Goal: Information Seeking & Learning: Learn about a topic

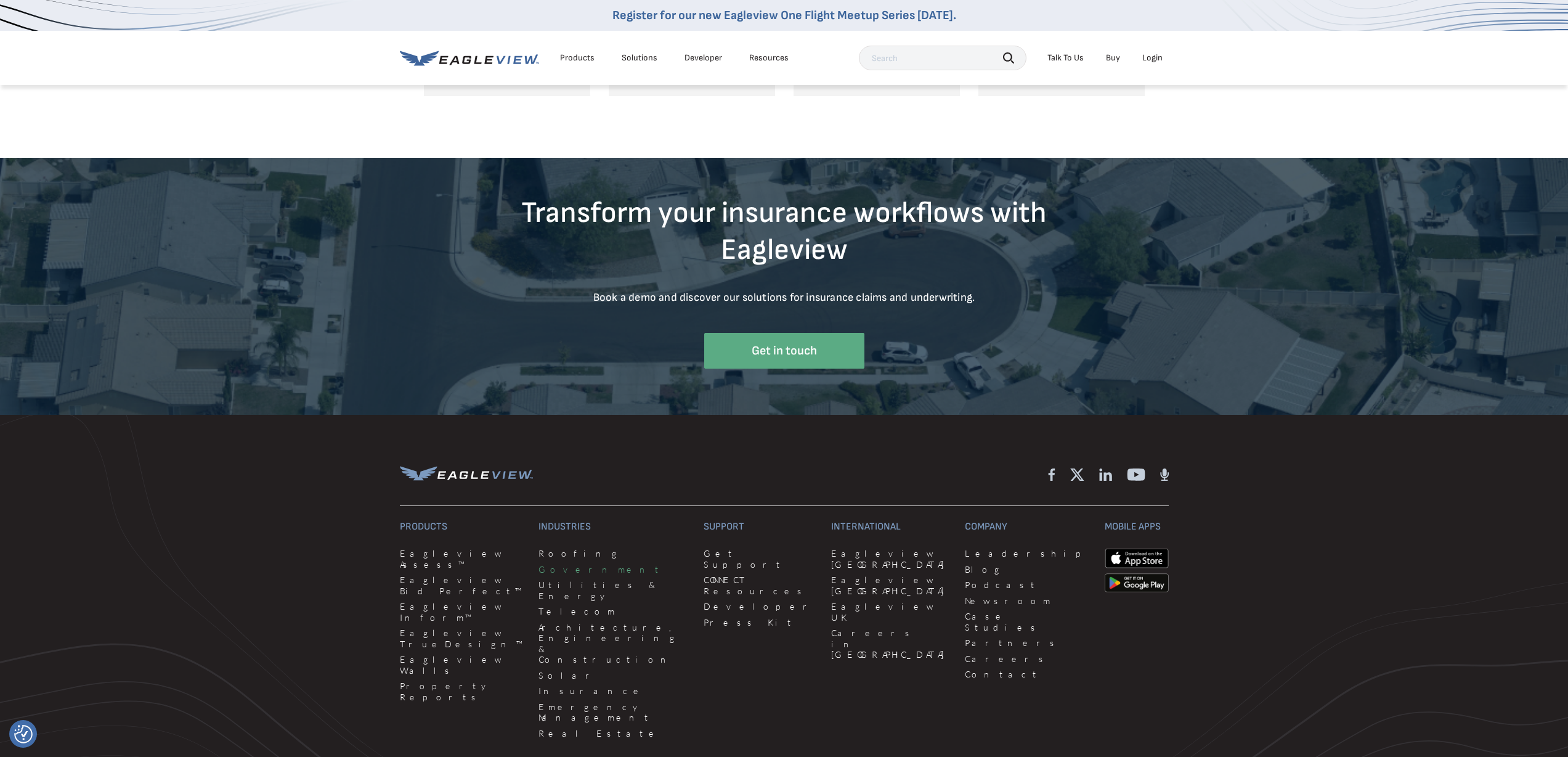
click at [558, 564] on link "Government" at bounding box center [613, 569] width 150 height 11
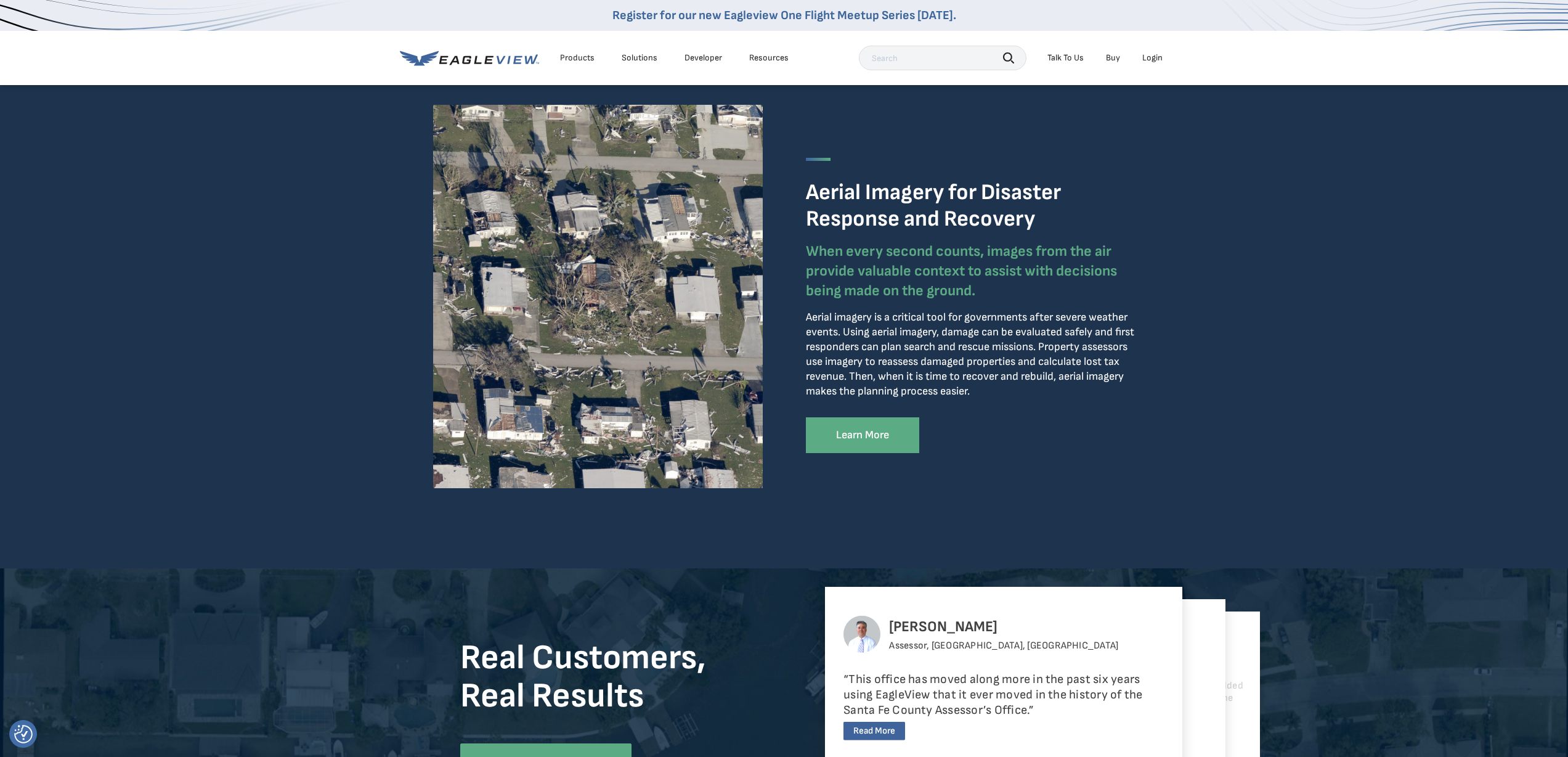
scroll to position [2836, 0]
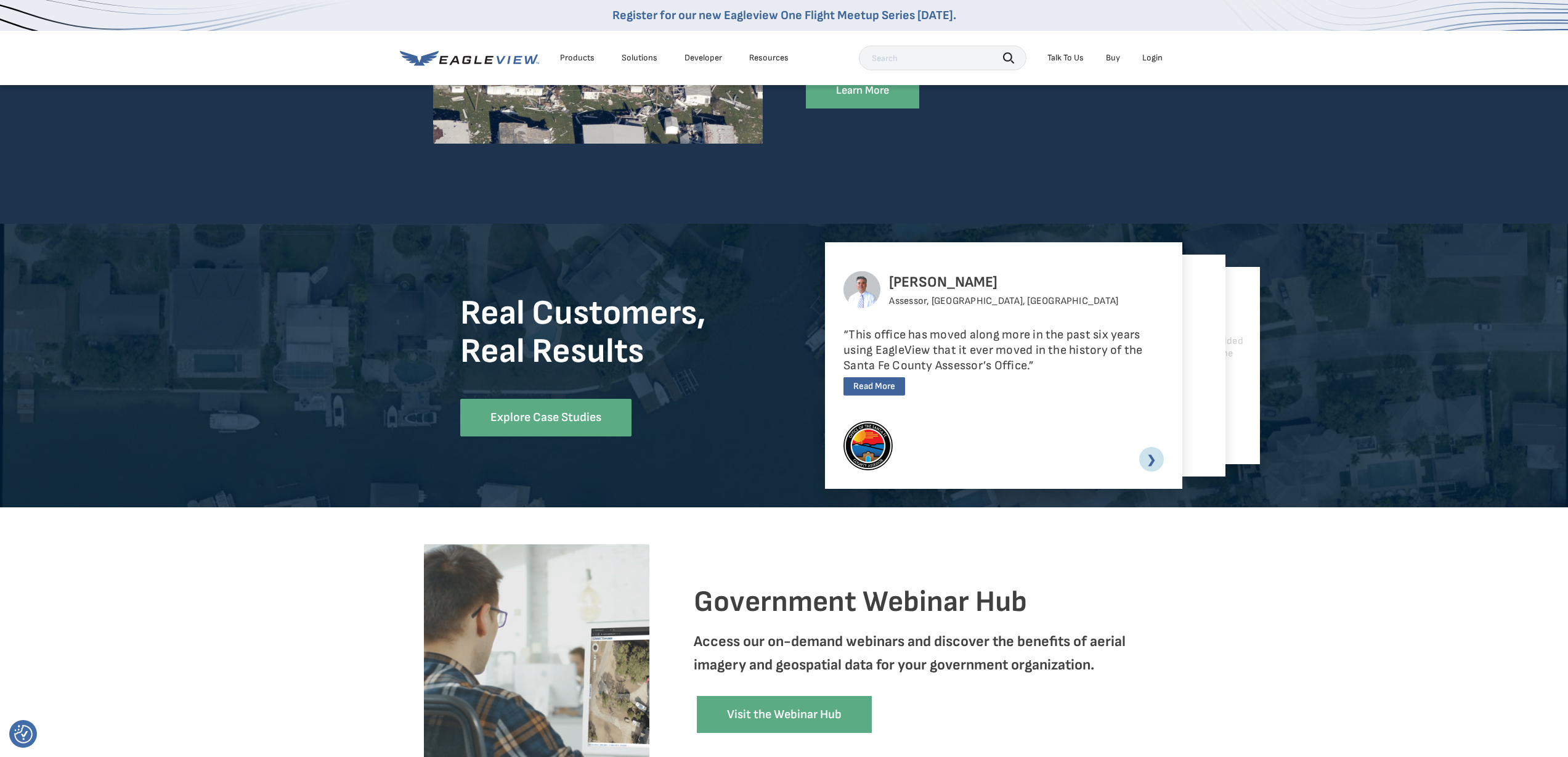
click at [1134, 462] on div "[PERSON_NAME] Assessor, [GEOGRAPHIC_DATA], [GEOGRAPHIC_DATA] “This office has m…" at bounding box center [1003, 365] width 357 height 246
click at [1161, 461] on link "❯" at bounding box center [1152, 459] width 25 height 25
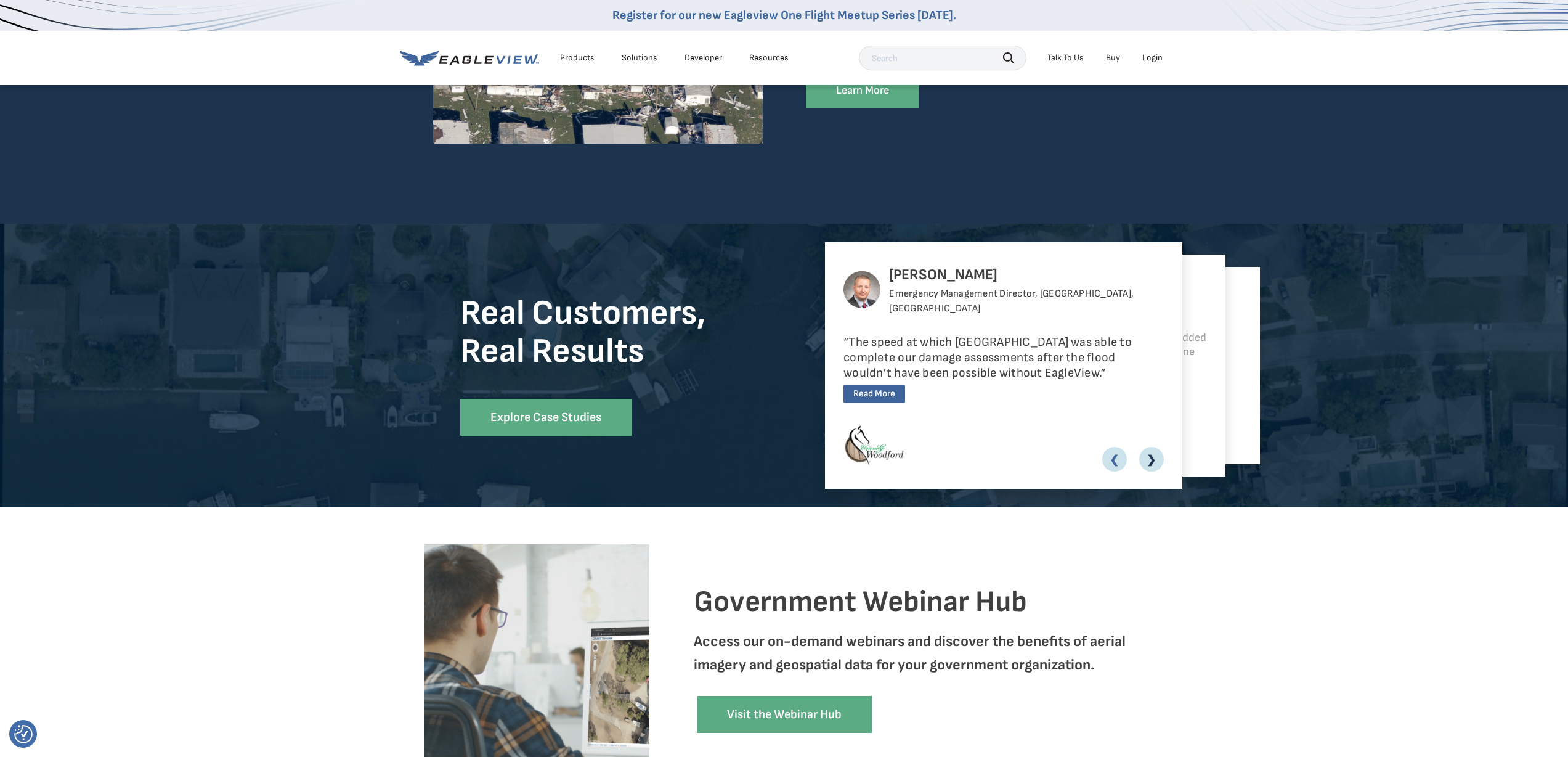
click at [1152, 461] on link "❯" at bounding box center [1152, 459] width 25 height 25
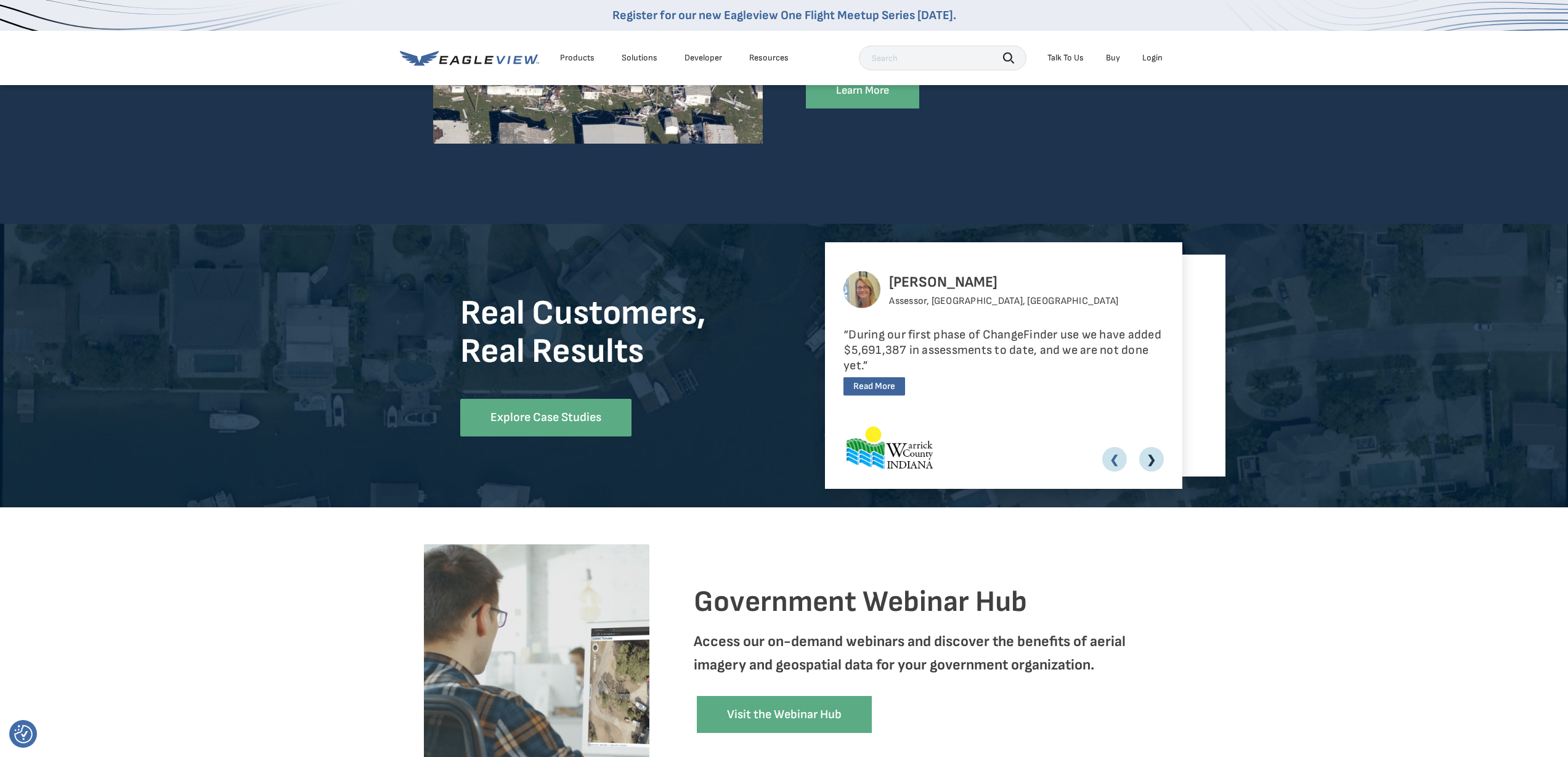
click at [1152, 461] on link "❯" at bounding box center [1152, 459] width 25 height 25
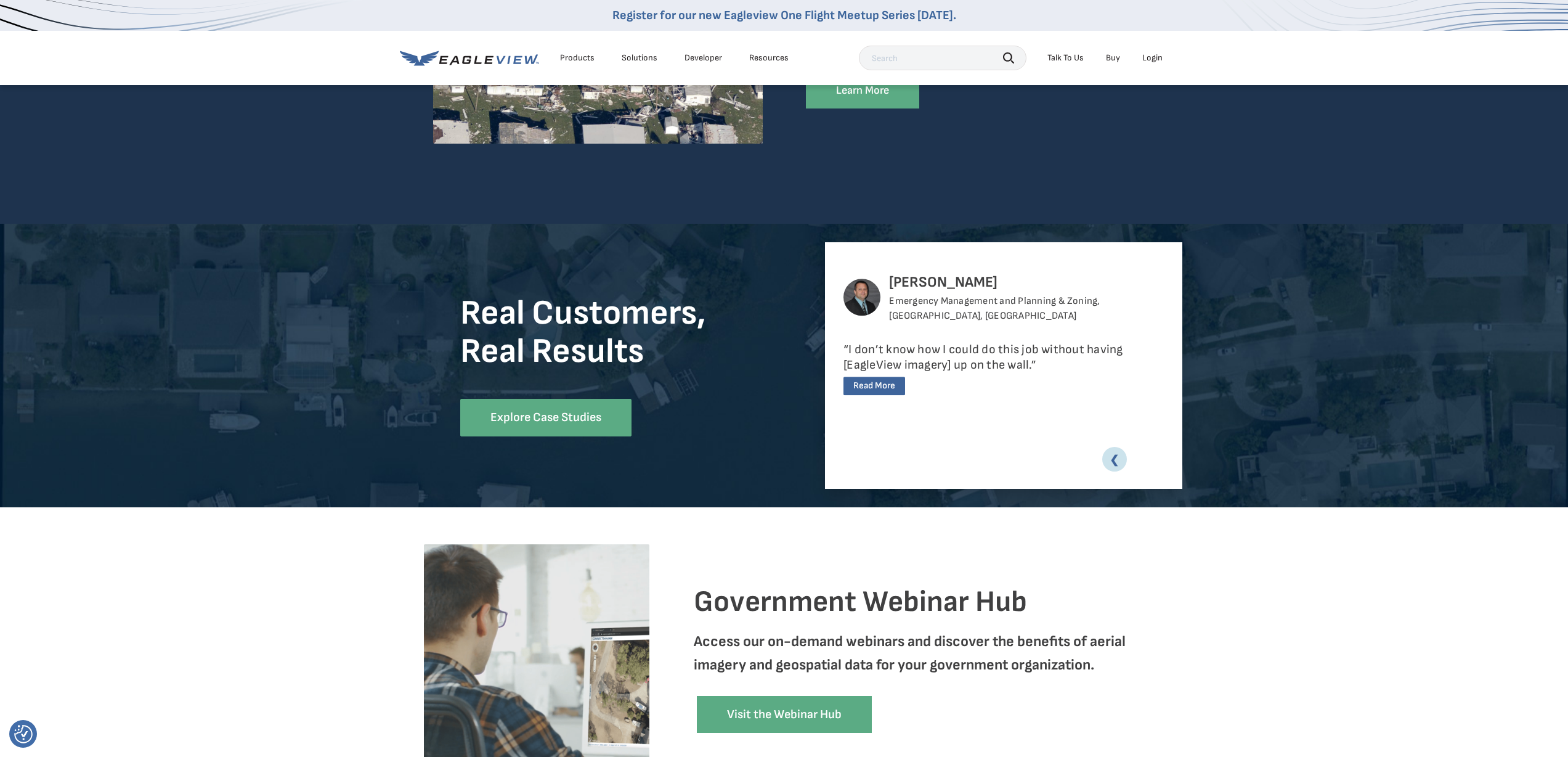
click at [1152, 461] on div "[PERSON_NAME] Emergency Management and Planning & Zoning, [GEOGRAPHIC_DATA], [G…" at bounding box center [1003, 365] width 357 height 246
click at [1122, 461] on link "❮" at bounding box center [1114, 459] width 25 height 25
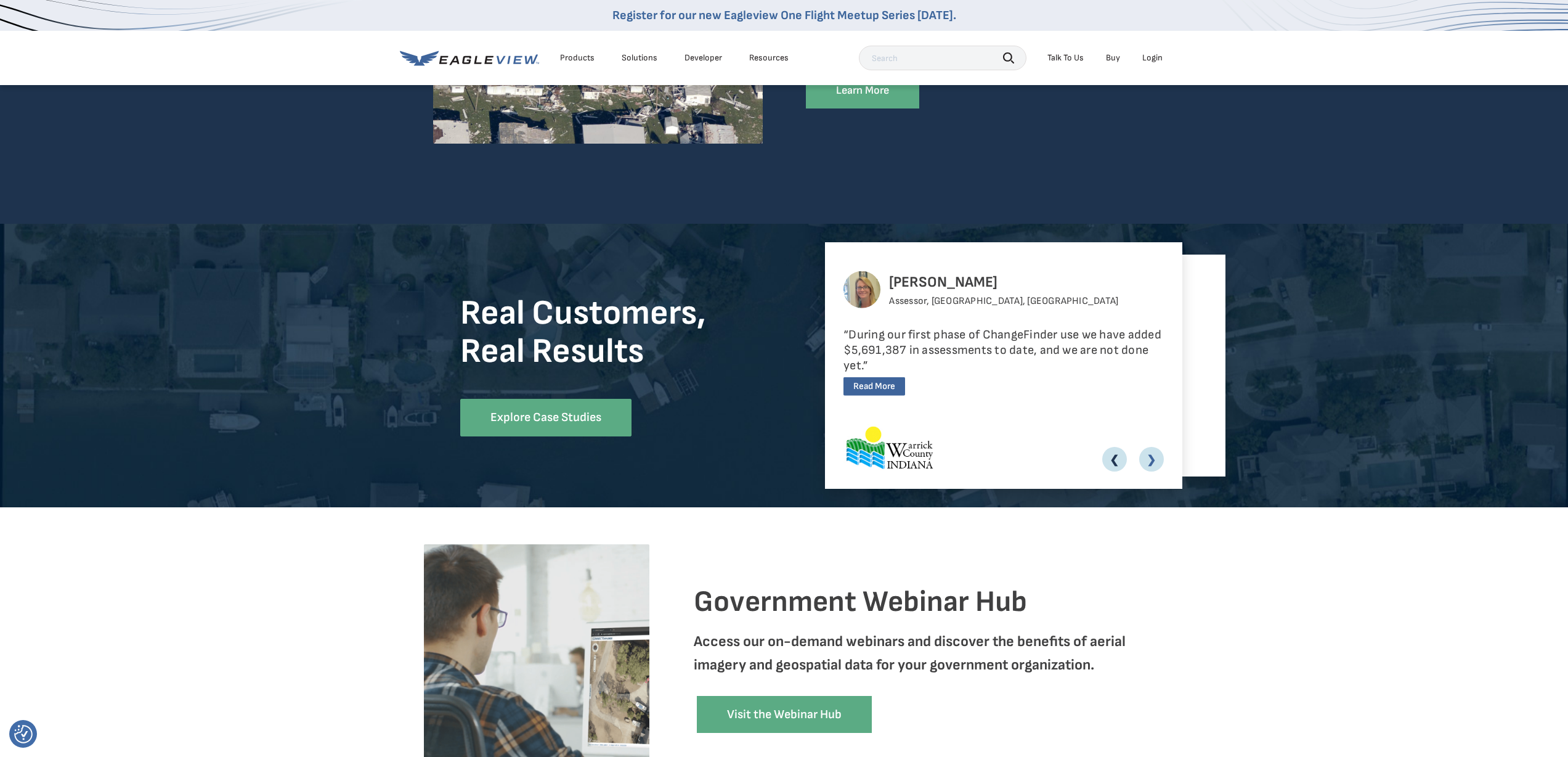
click at [1117, 458] on link "❮" at bounding box center [1114, 459] width 25 height 25
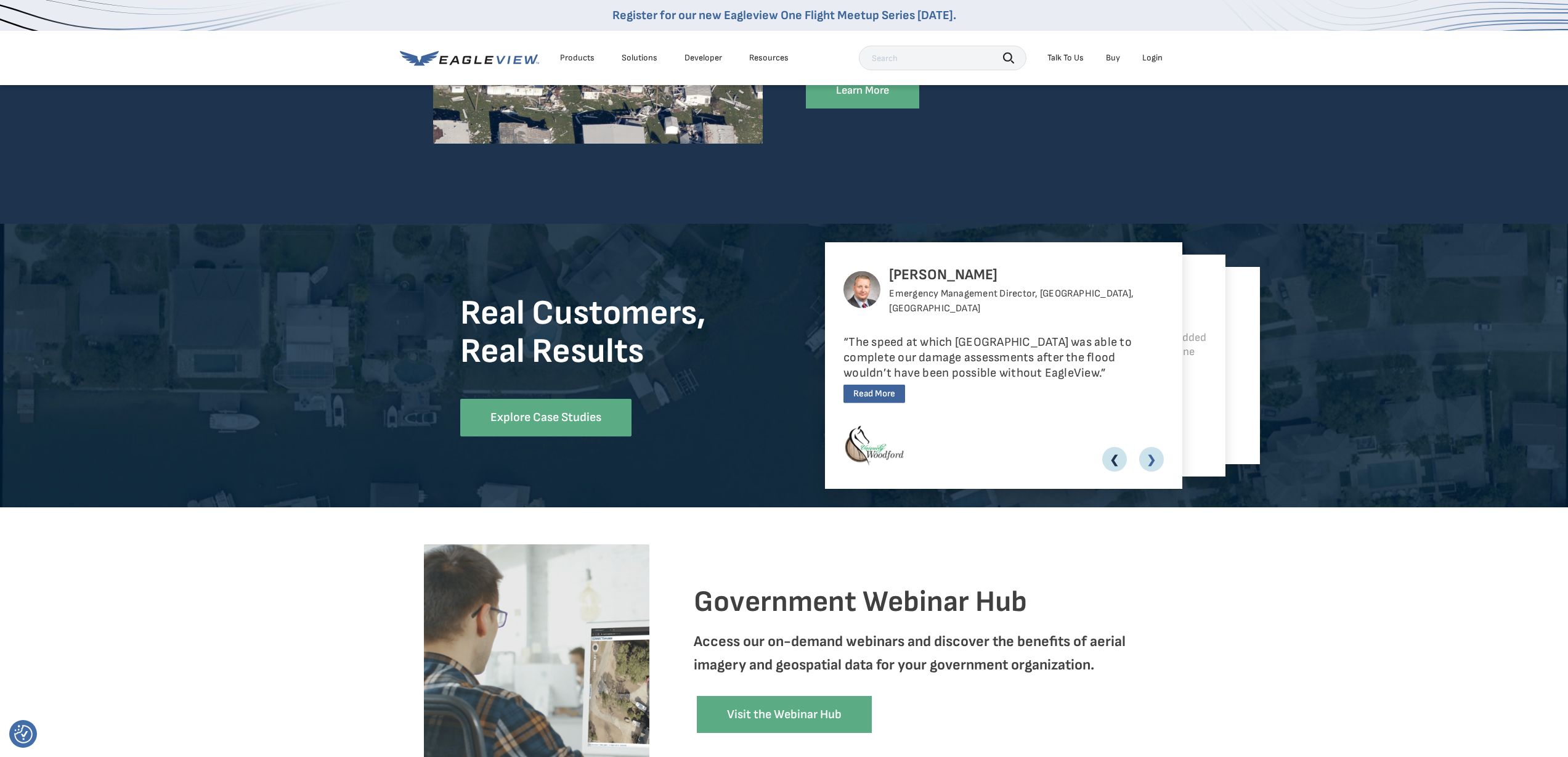
click at [1117, 458] on link "❮" at bounding box center [1114, 459] width 25 height 25
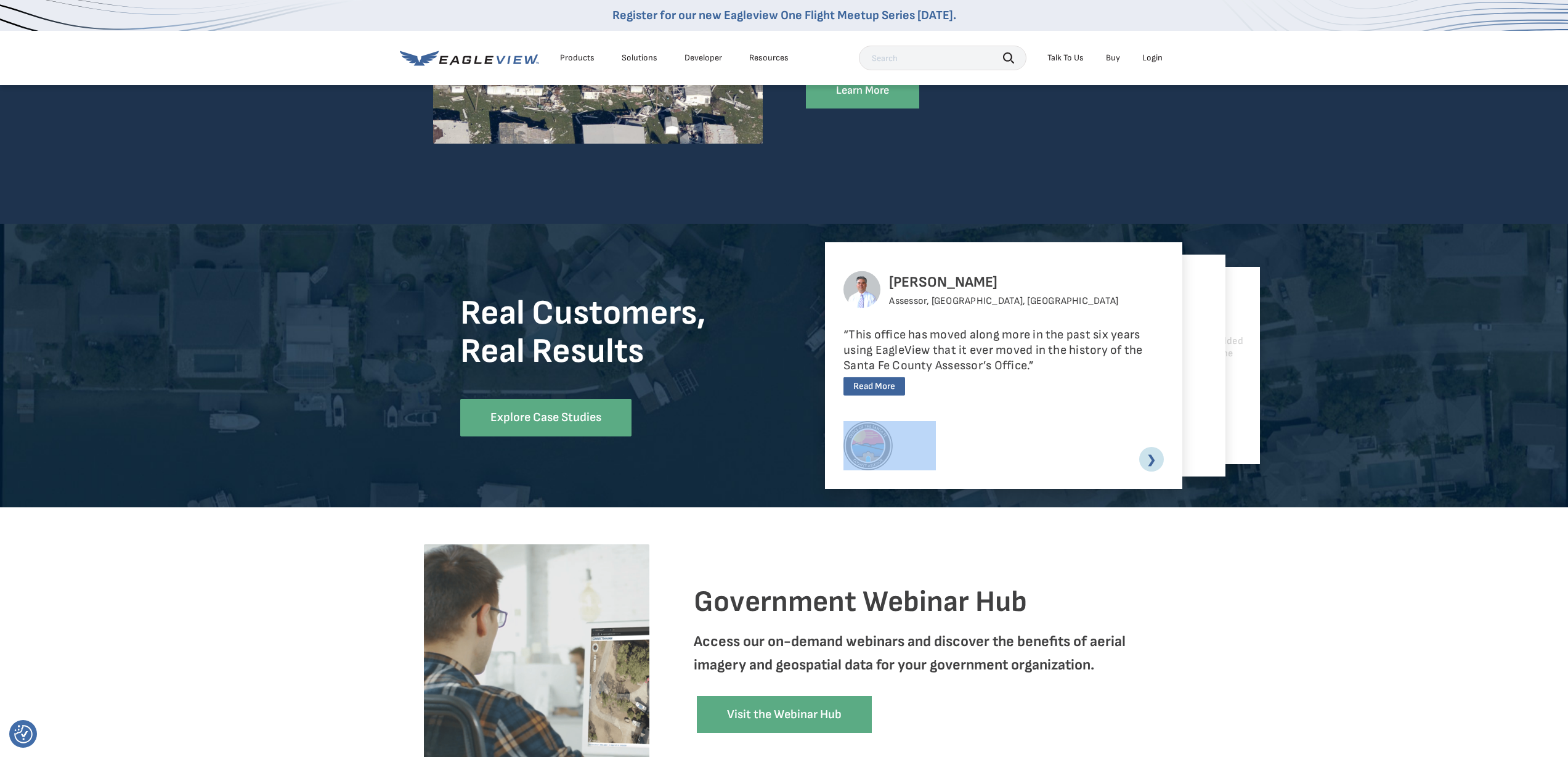
click at [1117, 458] on div "[PERSON_NAME] Assessor, [GEOGRAPHIC_DATA], [GEOGRAPHIC_DATA] “This office has m…" at bounding box center [1003, 365] width 357 height 246
click at [1246, 517] on div "Government Webinar Hub Access our on-demand webinars and discover the benefits …" at bounding box center [784, 663] width 1568 height 312
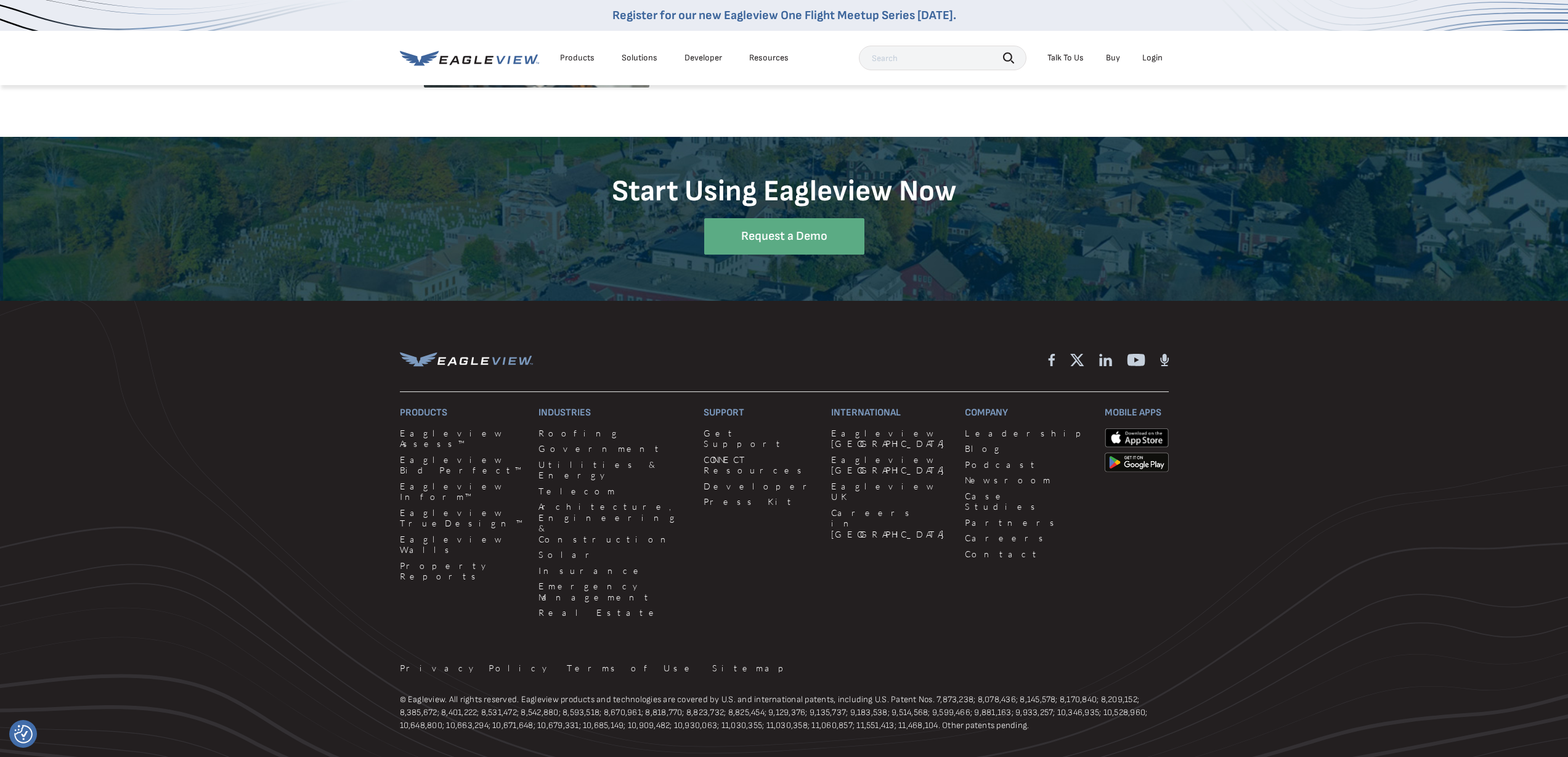
scroll to position [3545, 0]
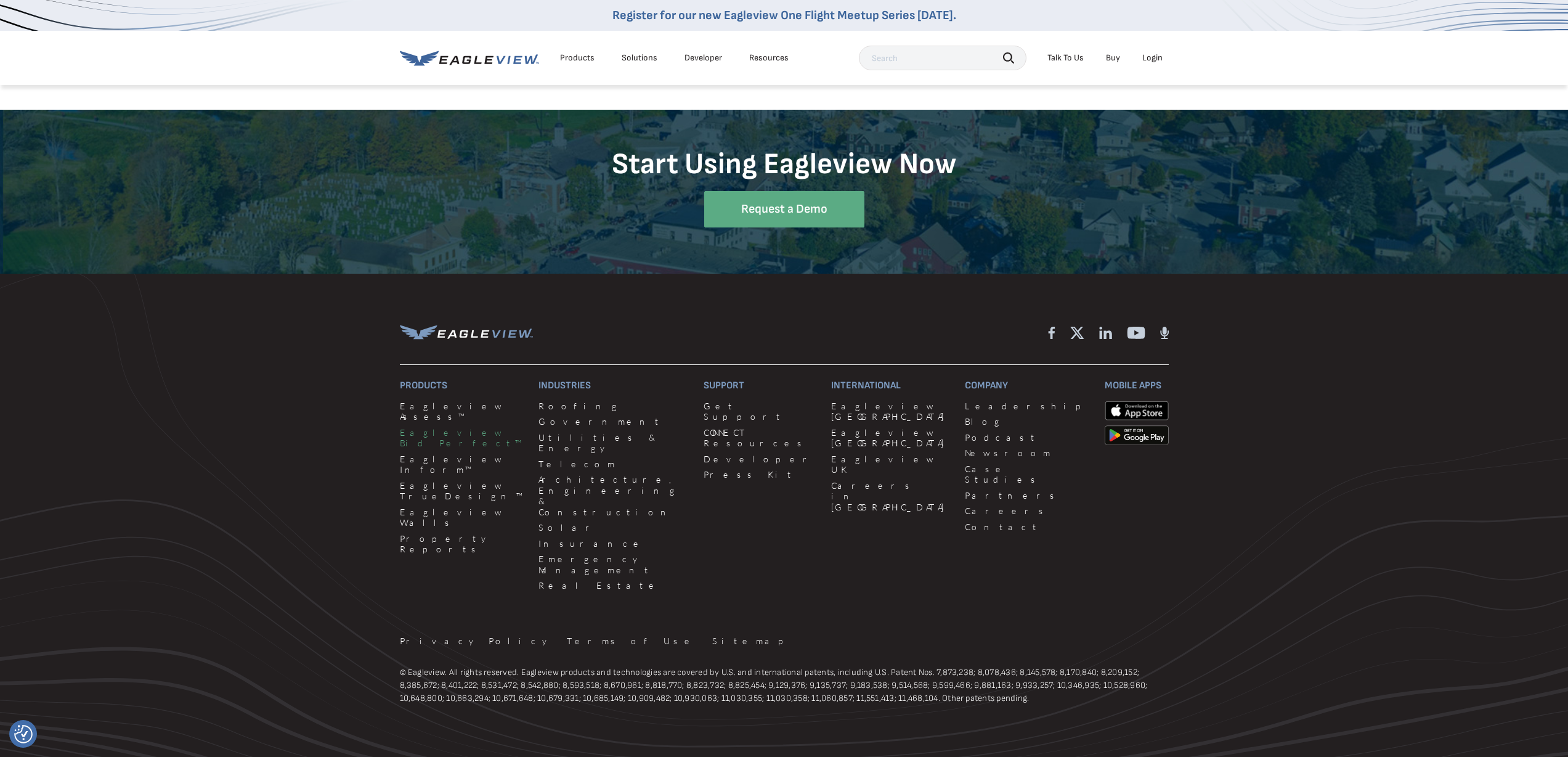
click at [460, 427] on link "Eagleview Bid Perfect™" at bounding box center [461, 438] width 124 height 22
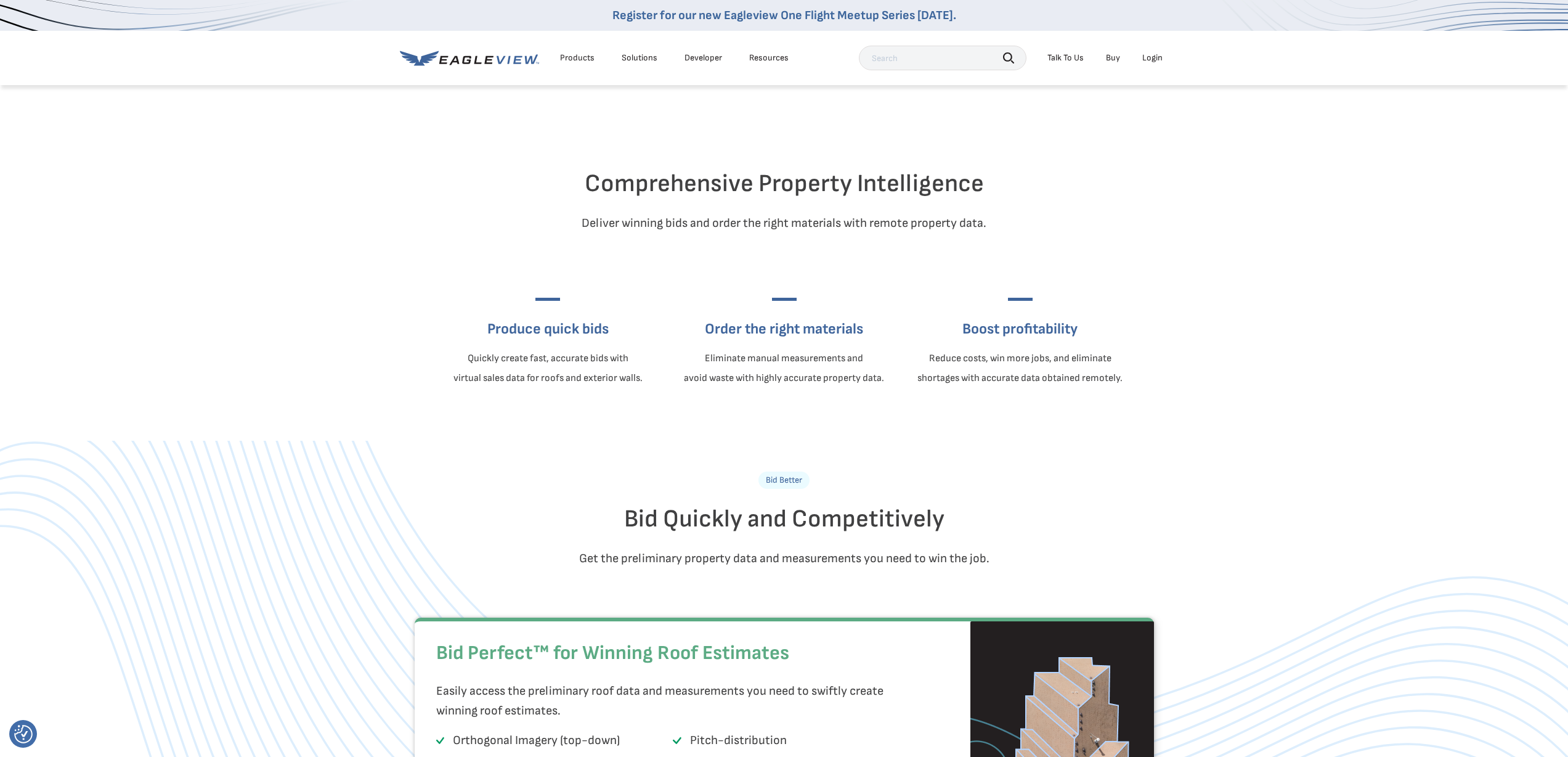
scroll to position [366, 0]
